Goal: Information Seeking & Learning: Learn about a topic

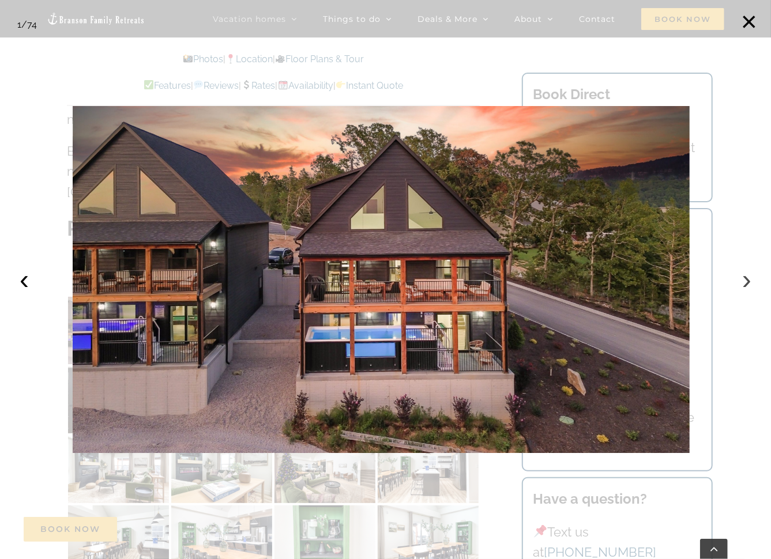
click at [746, 282] on button "›" at bounding box center [746, 279] width 25 height 25
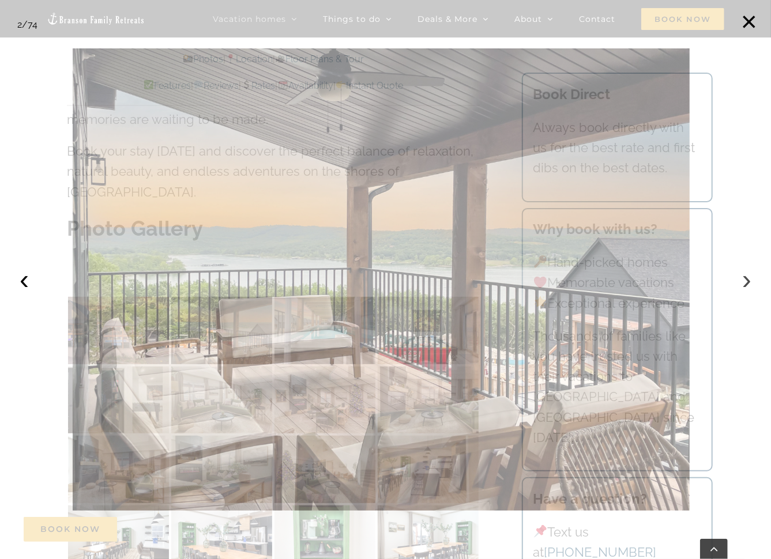
click at [746, 282] on button "›" at bounding box center [746, 279] width 25 height 25
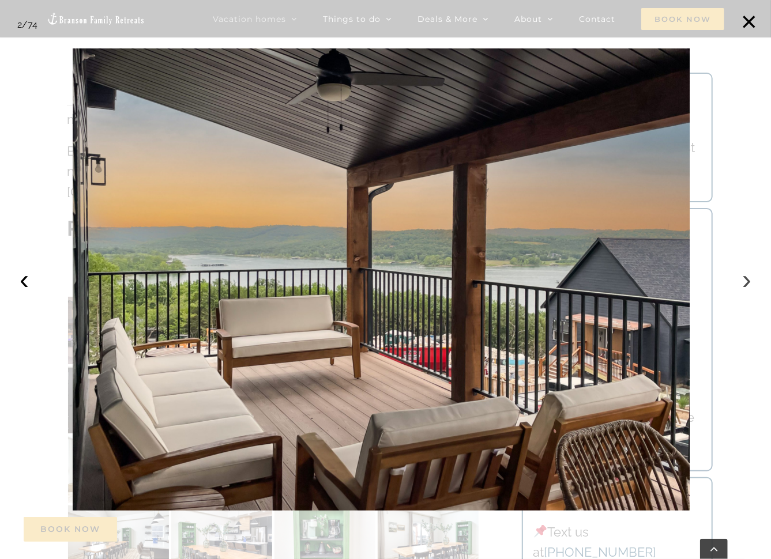
click at [746, 282] on button "›" at bounding box center [746, 279] width 25 height 25
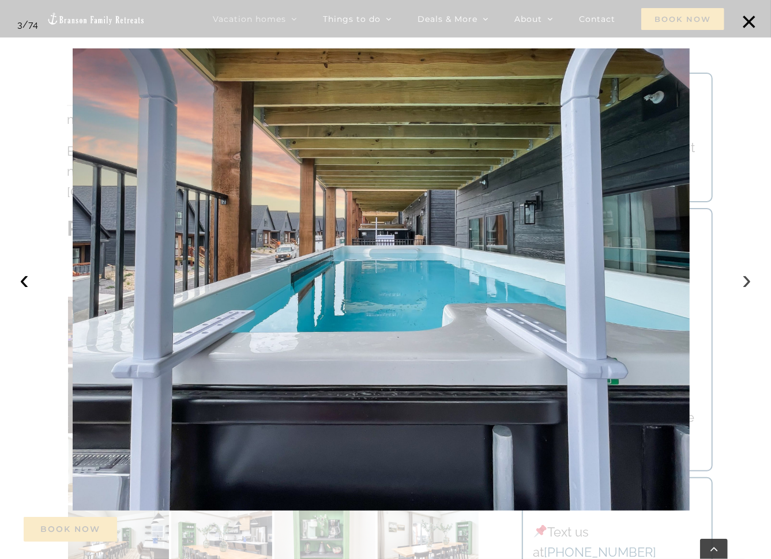
click at [746, 282] on button "›" at bounding box center [746, 279] width 25 height 25
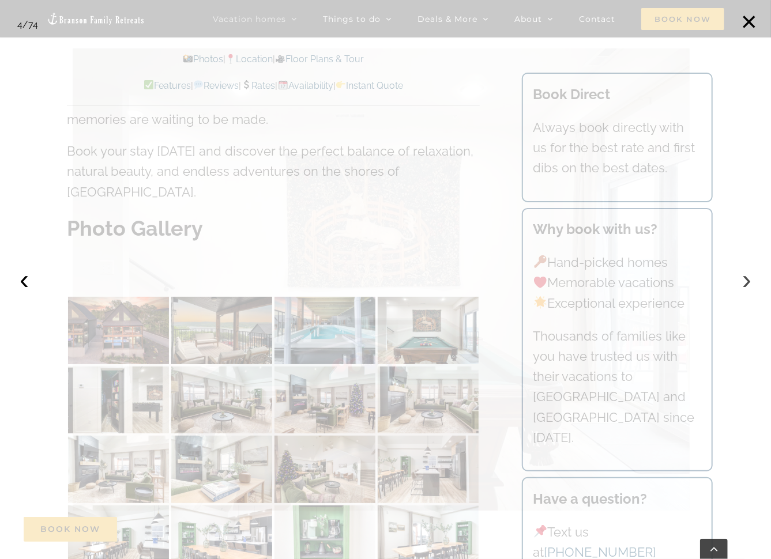
click at [747, 282] on button "›" at bounding box center [746, 279] width 25 height 25
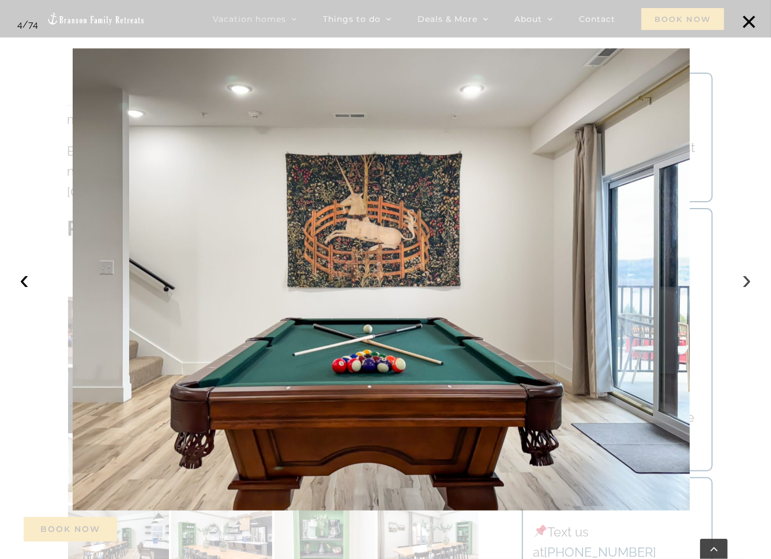
click at [746, 281] on button "›" at bounding box center [746, 279] width 25 height 25
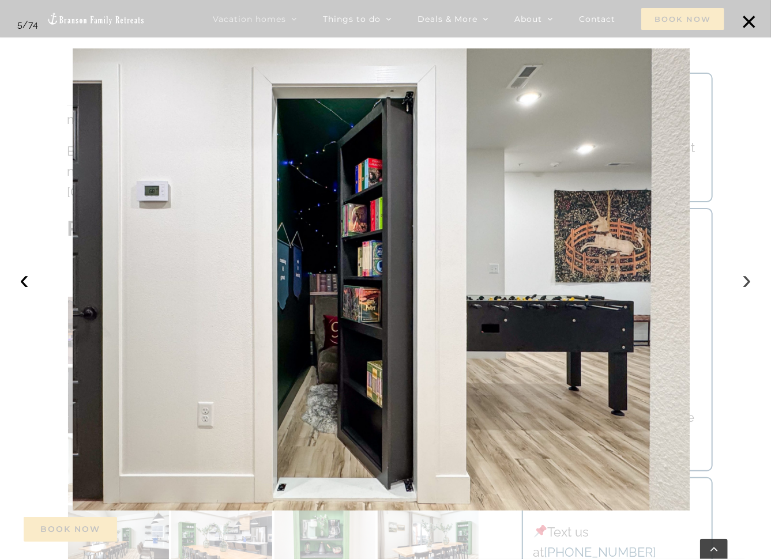
click at [746, 282] on button "›" at bounding box center [746, 279] width 25 height 25
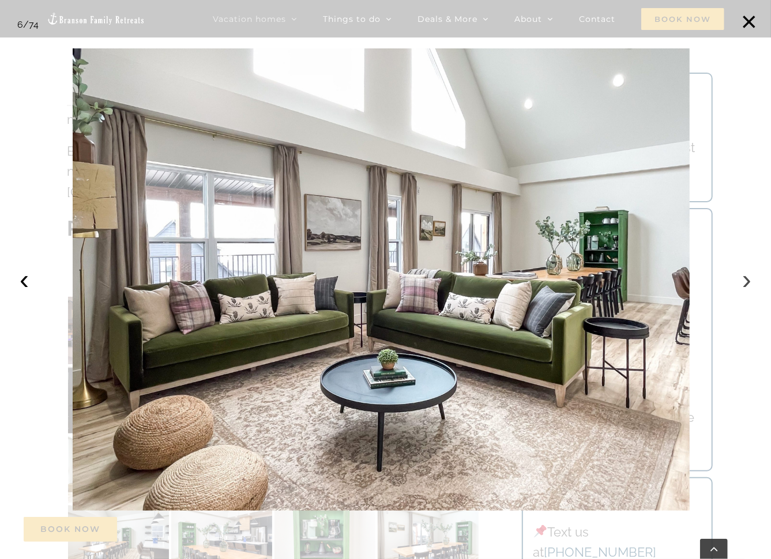
click at [746, 283] on button "›" at bounding box center [746, 279] width 25 height 25
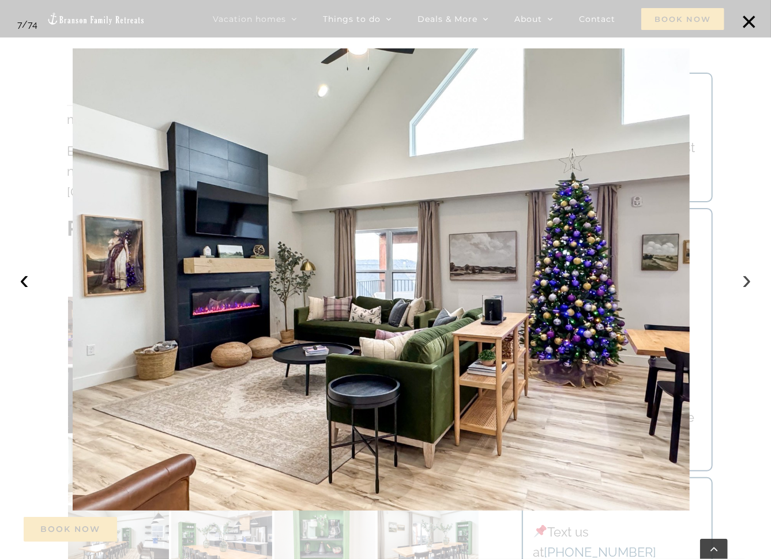
click at [743, 285] on button "›" at bounding box center [746, 279] width 25 height 25
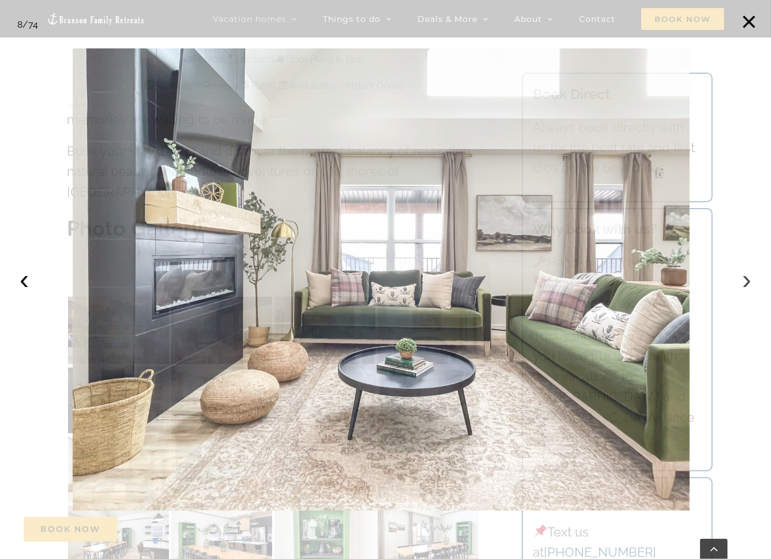
click at [742, 286] on button "›" at bounding box center [746, 279] width 25 height 25
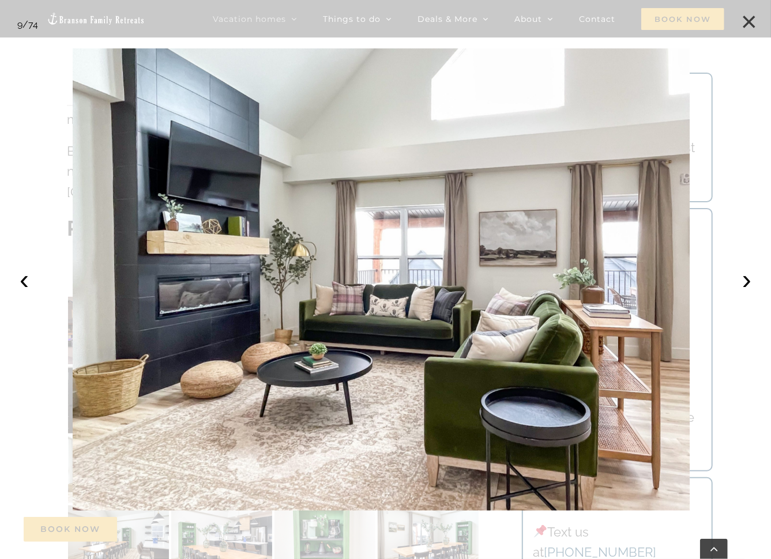
click at [746, 29] on button "×" at bounding box center [748, 21] width 25 height 25
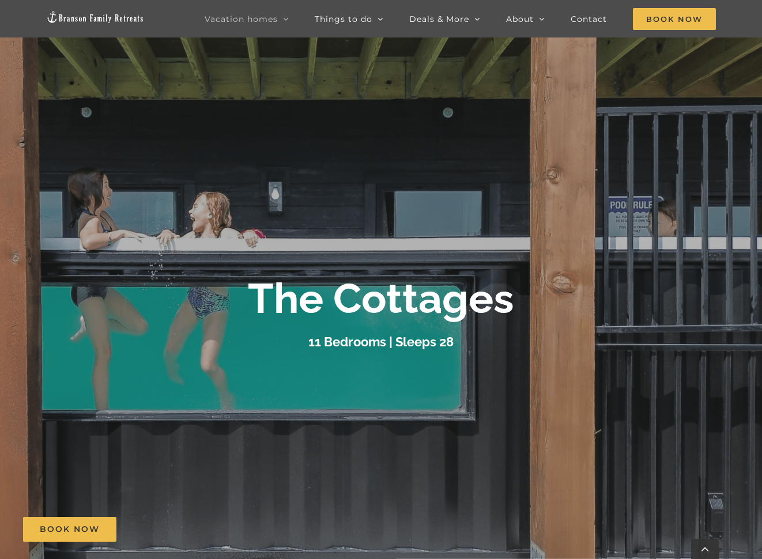
scroll to position [288, 0]
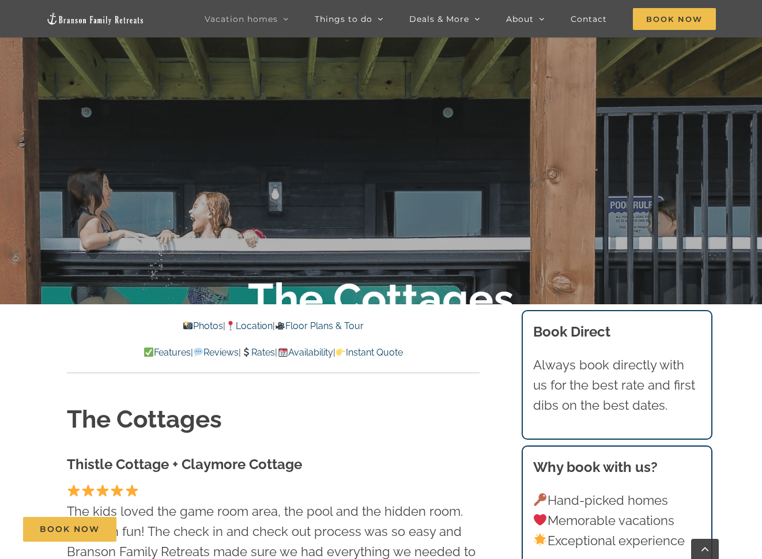
click at [340, 325] on link "Floor Plans & Tour" at bounding box center [319, 326] width 89 height 11
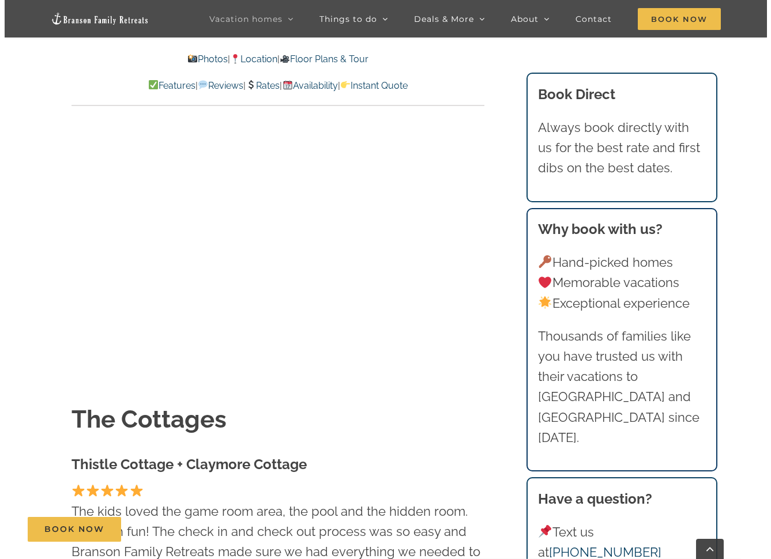
scroll to position [8047, 0]
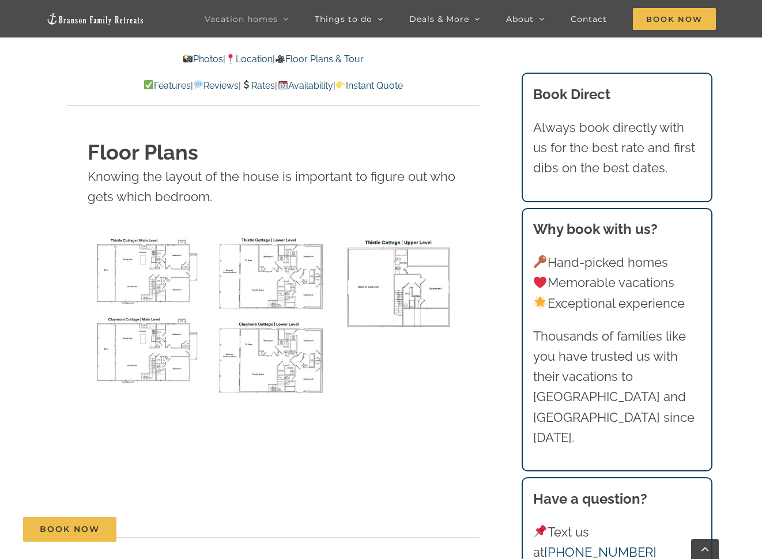
click at [164, 234] on img "Thistle Cottage main level floor plan" at bounding box center [148, 270] width 120 height 73
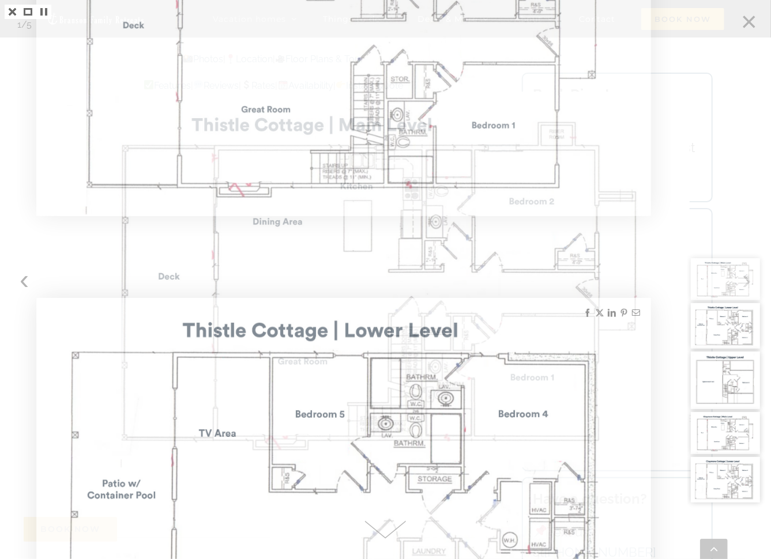
click at [716, 270] on img at bounding box center [725, 279] width 69 height 42
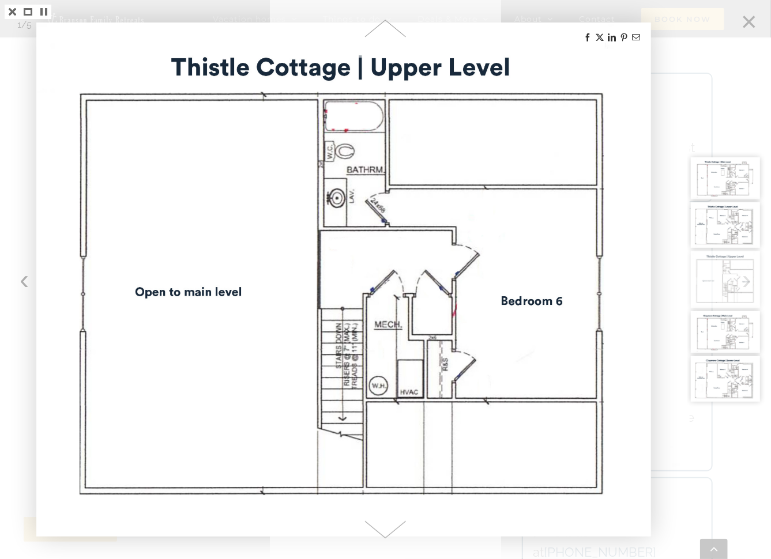
click at [738, 385] on img at bounding box center [725, 379] width 69 height 46
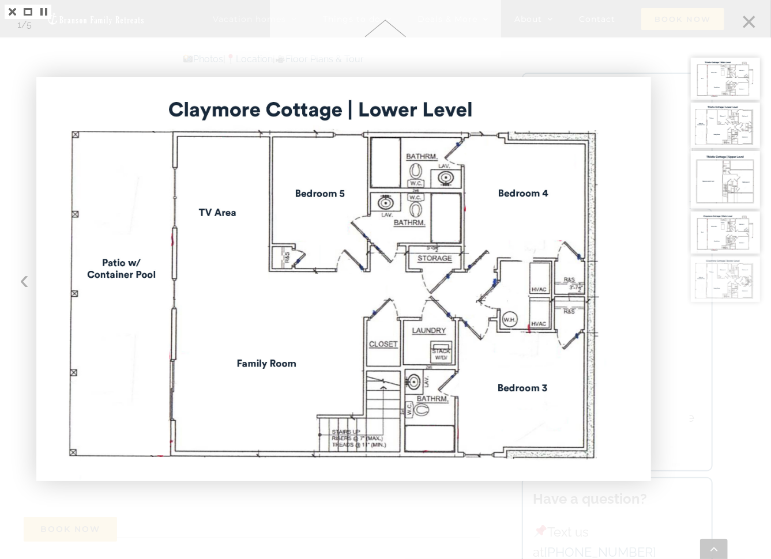
click at [711, 232] on img at bounding box center [725, 233] width 69 height 42
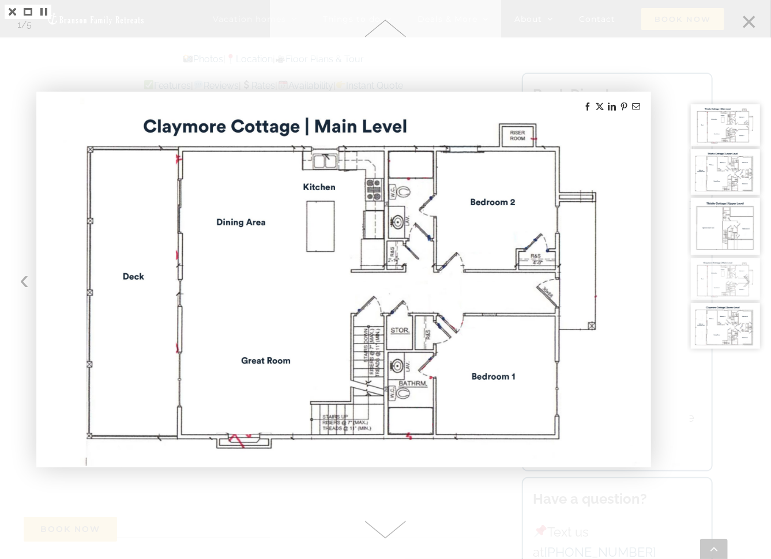
click at [728, 228] on img at bounding box center [725, 227] width 69 height 58
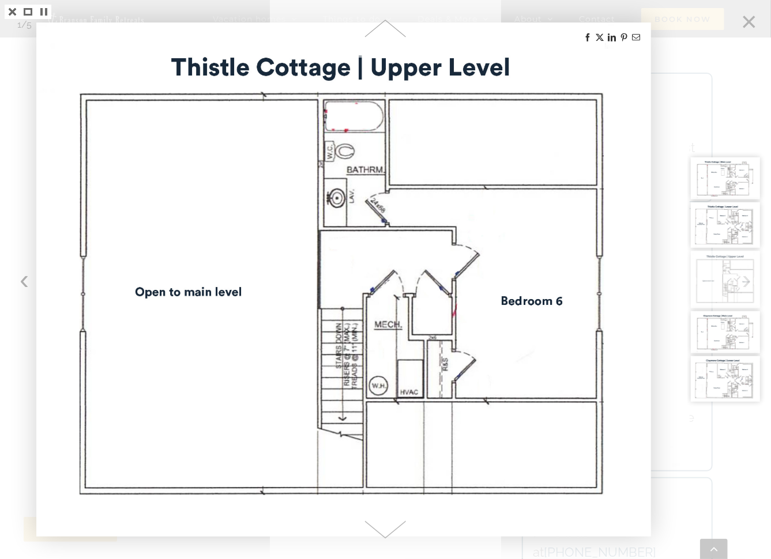
click at [729, 236] on img at bounding box center [725, 225] width 69 height 46
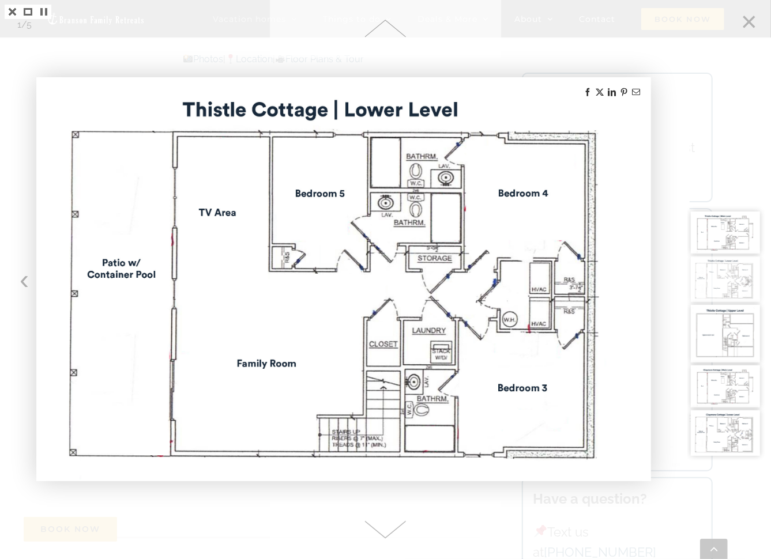
click at [728, 234] on img at bounding box center [725, 233] width 69 height 42
click at [729, 387] on img at bounding box center [725, 387] width 69 height 42
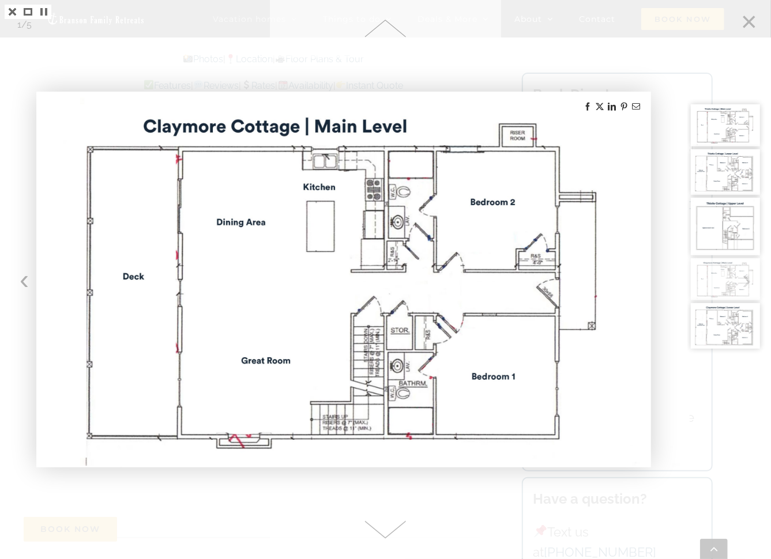
click at [727, 332] on img at bounding box center [725, 326] width 69 height 46
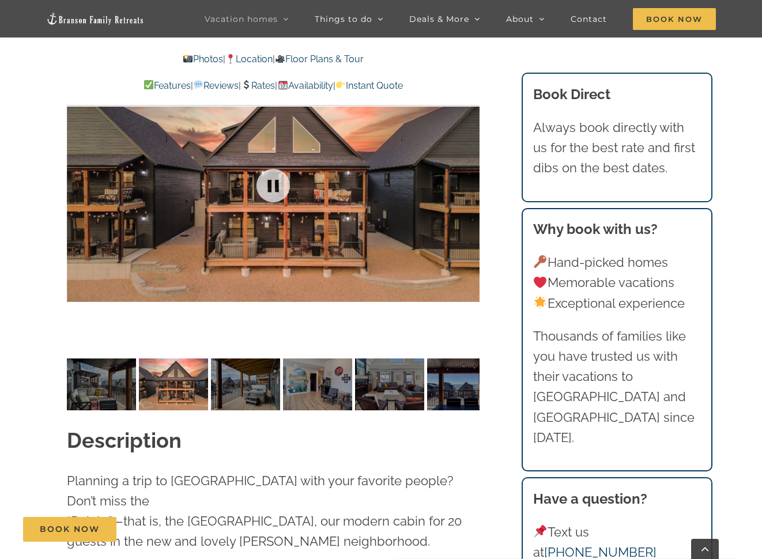
scroll to position [1096, 0]
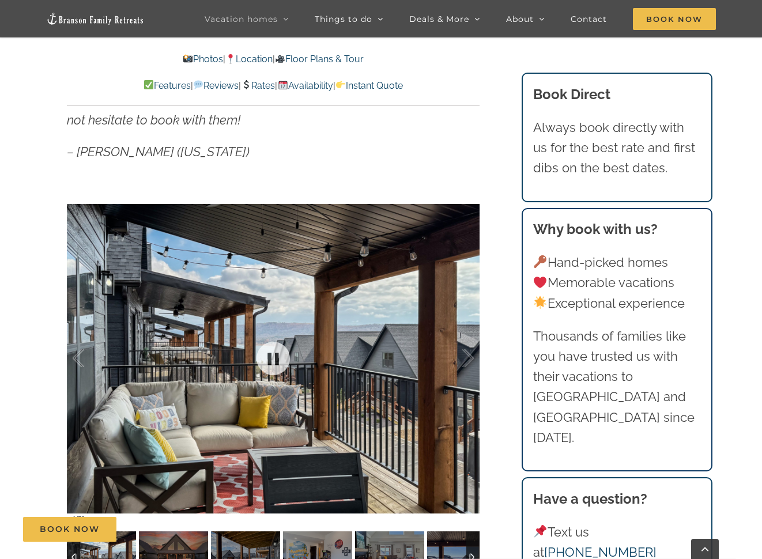
scroll to position [1211, 0]
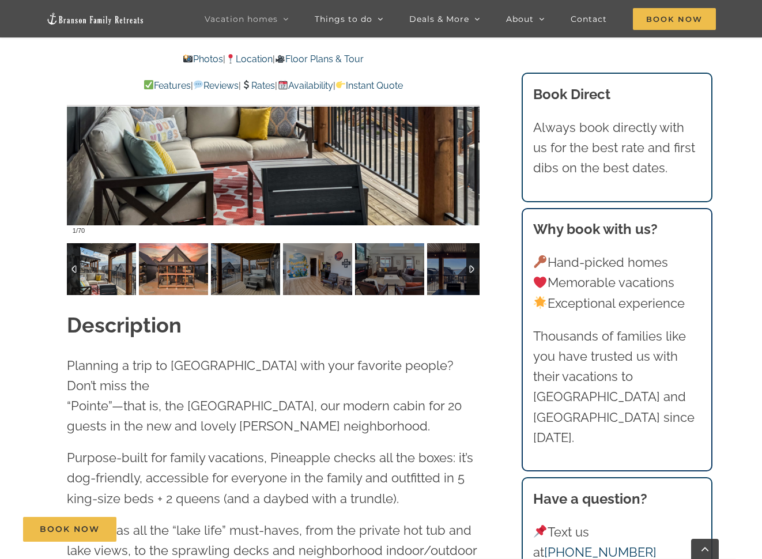
click at [160, 277] on img at bounding box center [173, 269] width 69 height 52
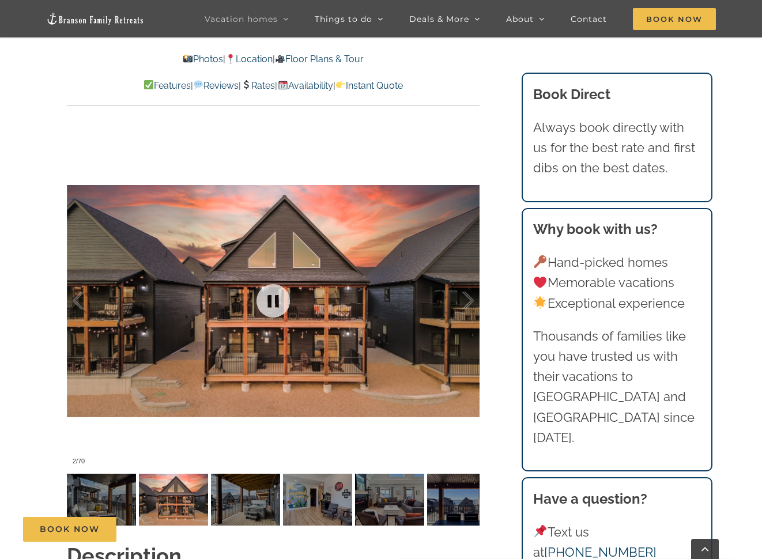
scroll to position [923, 0]
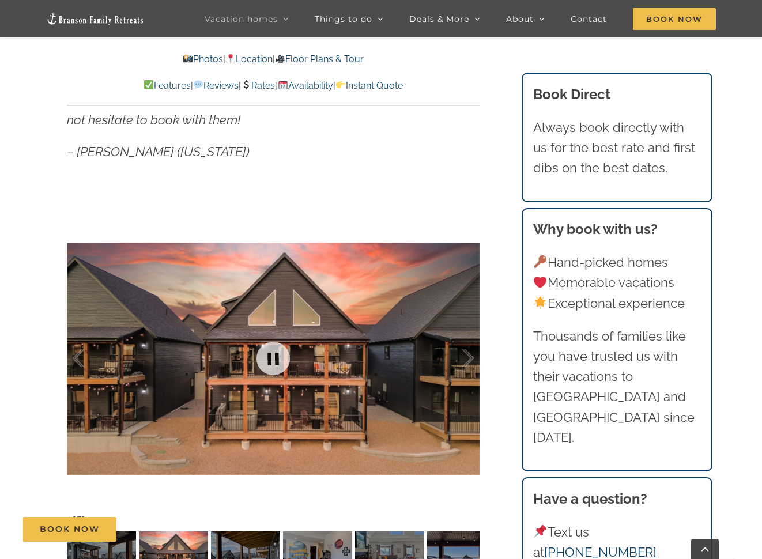
drag, startPoint x: 317, startPoint y: 386, endPoint x: 465, endPoint y: 517, distance: 198.1
click at [457, 496] on div at bounding box center [273, 358] width 413 height 339
